Goal: Task Accomplishment & Management: Use online tool/utility

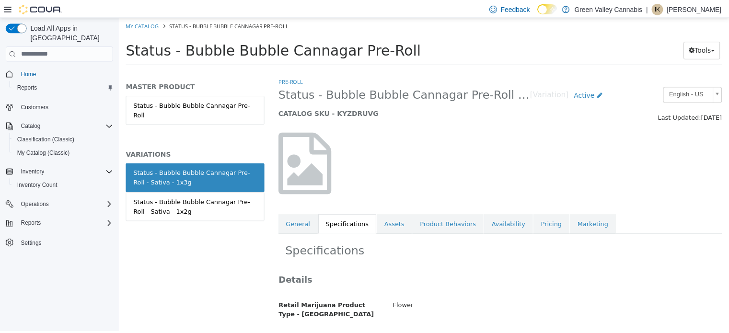
scroll to position [108, 0]
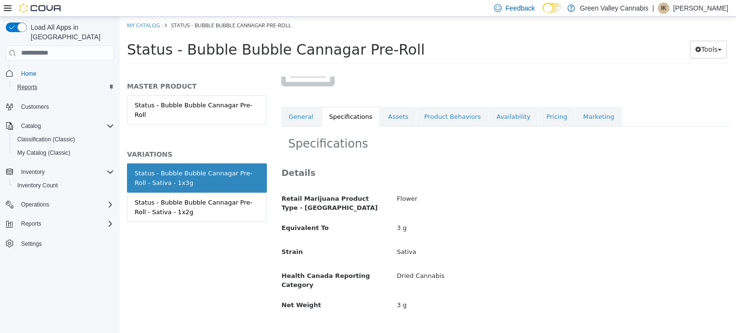
click at [57, 81] on div "Reports" at bounding box center [63, 86] width 101 height 11
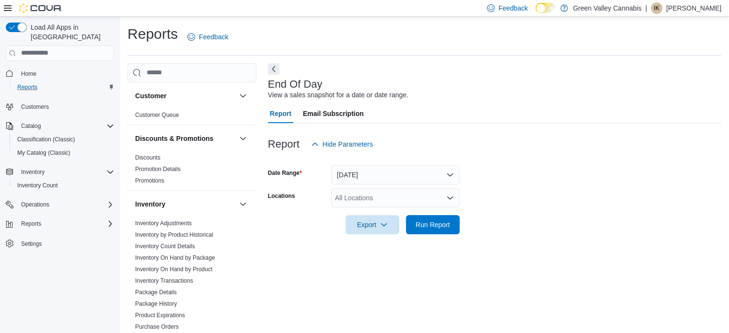
scroll to position [6, 0]
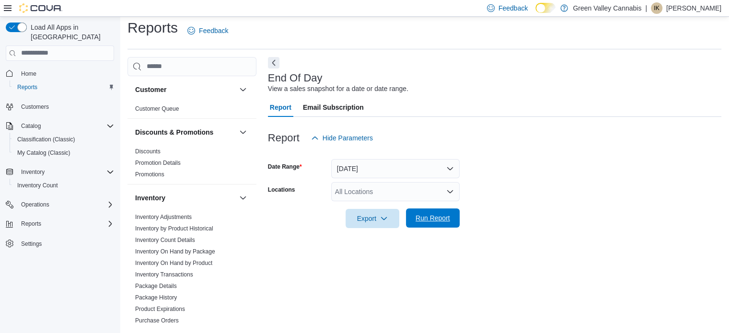
click at [433, 209] on span "Run Report" at bounding box center [432, 217] width 42 height 19
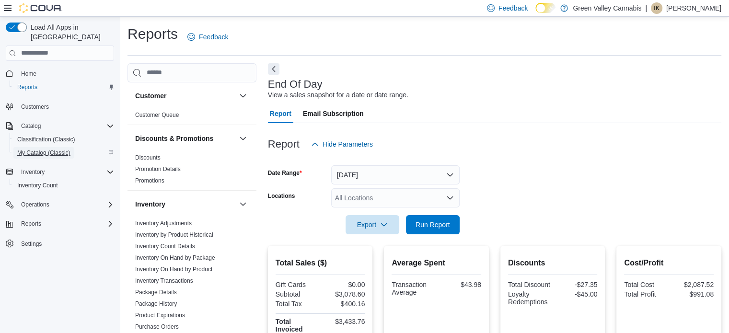
click at [61, 147] on span "My Catalog (Classic)" at bounding box center [43, 152] width 53 height 11
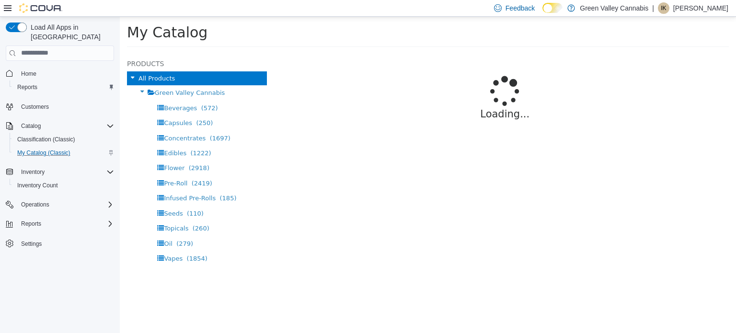
select select "**********"
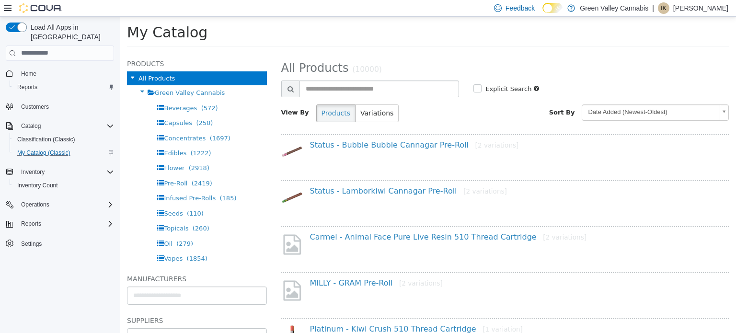
click at [366, 135] on div "Status - Bubble Bubble Cannagar Pre-Roll [2 variations]" at bounding box center [505, 154] width 448 height 41
click at [369, 85] on input "text" at bounding box center [379, 88] width 160 height 17
type input "*"
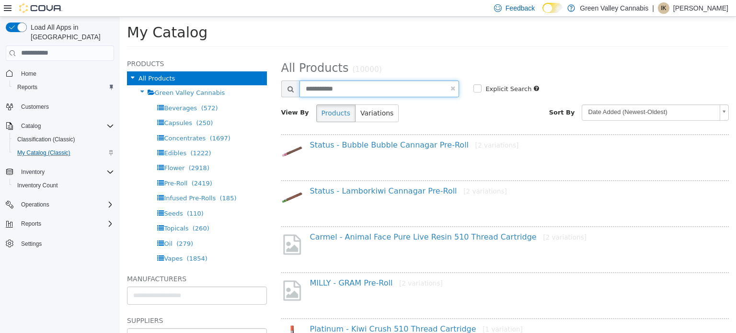
type input "**********"
select select "**********"
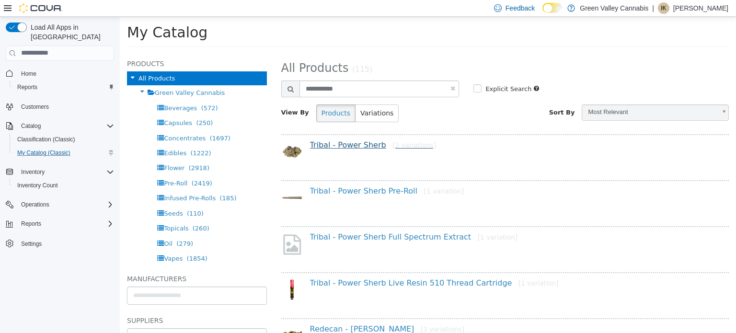
scroll to position [73, 0]
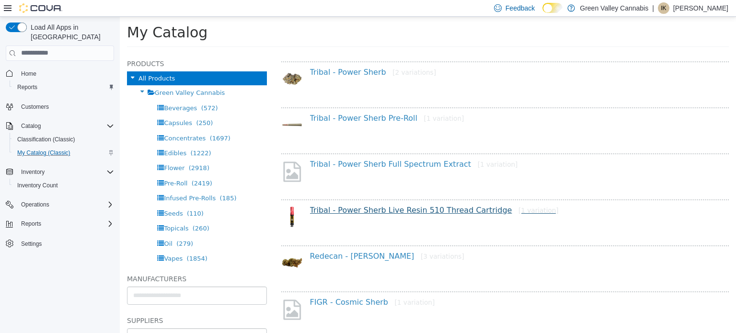
drag, startPoint x: 364, startPoint y: 202, endPoint x: 366, endPoint y: 213, distance: 11.4
click at [366, 213] on div "Tribal - Power Sherb Live Resin 510 Thread Cartridge [1 variation]" at bounding box center [505, 219] width 448 height 41
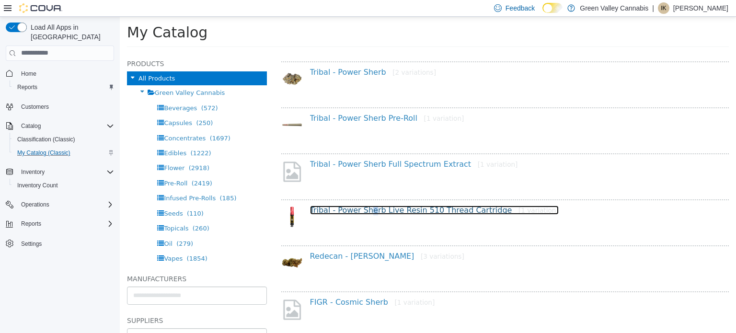
click at [366, 213] on link "Tribal - Power Sherb Live Resin 510 Thread Cartridge [1 variation]" at bounding box center [434, 209] width 249 height 9
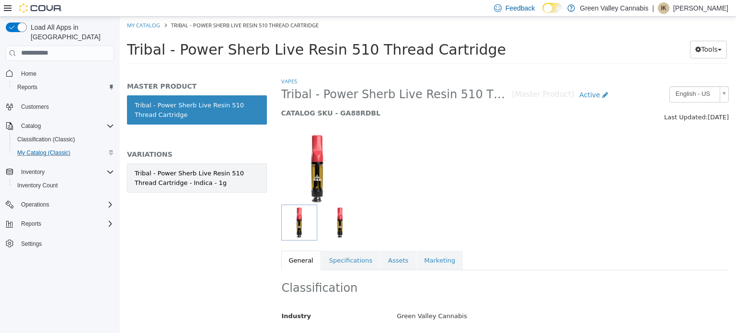
click at [186, 170] on div "Tribal - Power Sherb Live Resin 510 Thread Cartridge - Indica - 1g" at bounding box center [197, 177] width 125 height 19
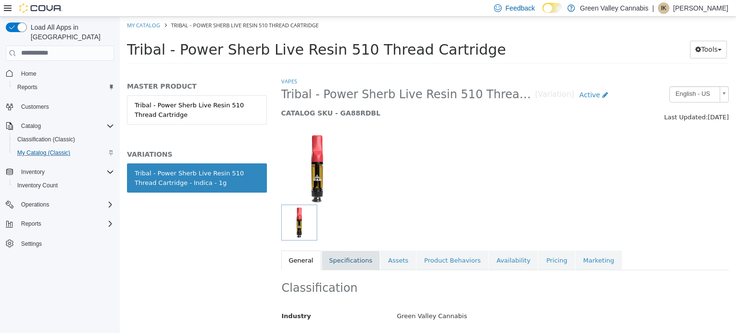
click at [343, 257] on link "Specifications" at bounding box center [350, 260] width 58 height 20
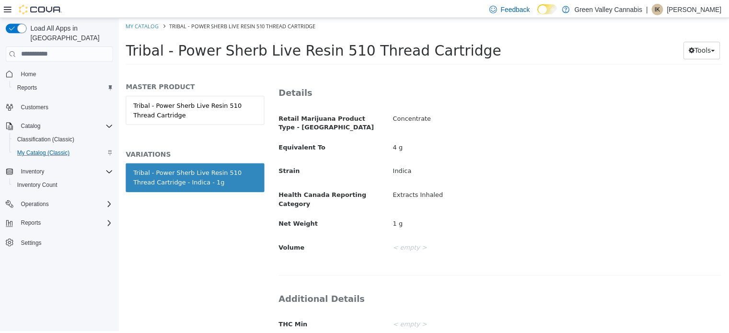
scroll to position [225, 0]
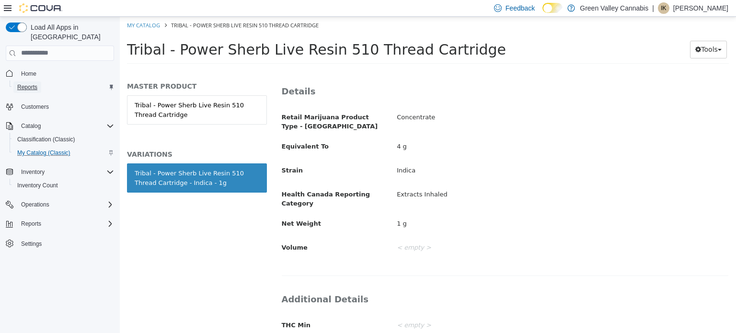
click at [39, 81] on link "Reports" at bounding box center [27, 86] width 28 height 11
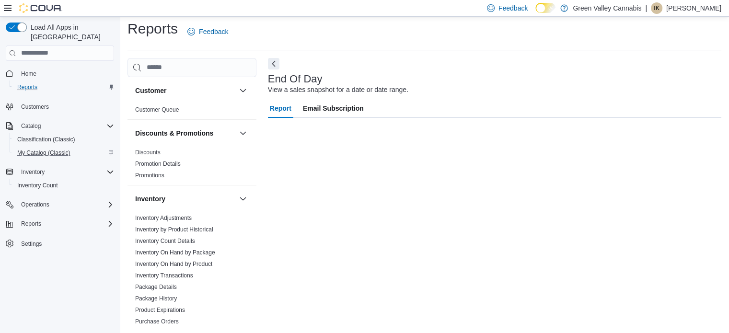
scroll to position [6, 0]
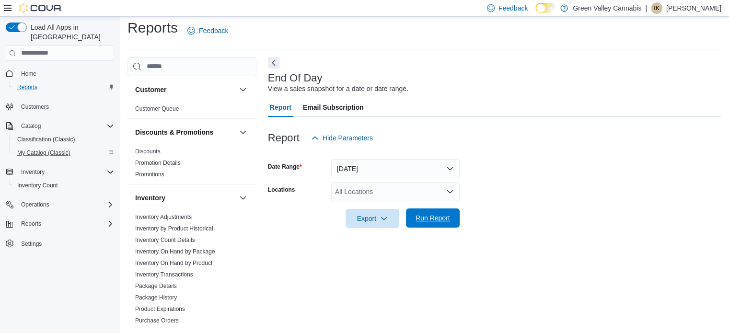
click at [451, 228] on div "Export Run Report" at bounding box center [364, 218] width 192 height 19
click at [446, 211] on span "Run Report" at bounding box center [432, 217] width 42 height 19
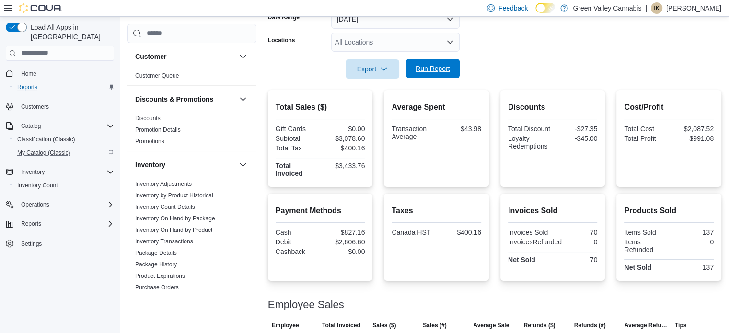
scroll to position [214, 0]
